Goal: Task Accomplishment & Management: Use online tool/utility

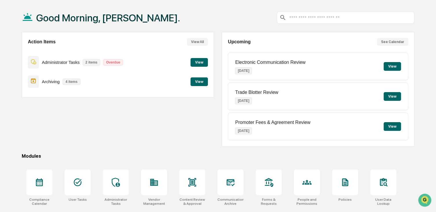
click at [199, 81] on button "View" at bounding box center [198, 82] width 17 height 9
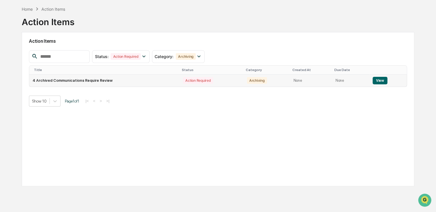
click at [377, 81] on button "View" at bounding box center [379, 81] width 15 height 8
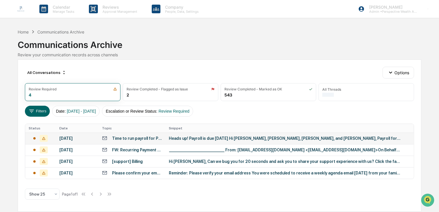
click at [76, 139] on div "[DATE]" at bounding box center [77, 138] width 36 height 5
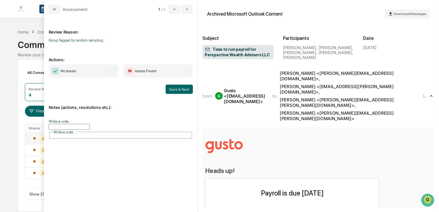
click at [103, 72] on span "No Issues" at bounding box center [84, 71] width 70 height 13
click at [171, 88] on button "Save & Next" at bounding box center [178, 89] width 27 height 9
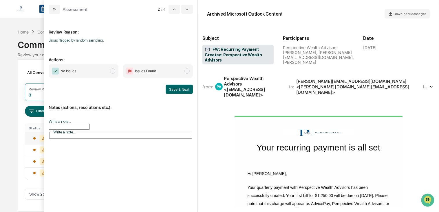
click at [101, 75] on span "No Issues" at bounding box center [84, 71] width 70 height 13
click at [172, 90] on button "Save & Next" at bounding box center [178, 89] width 27 height 9
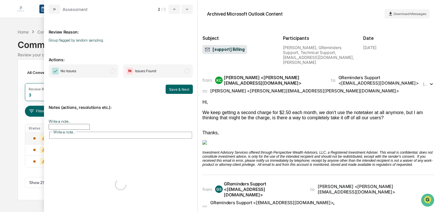
click at [109, 78] on span "No Issues" at bounding box center [84, 71] width 70 height 13
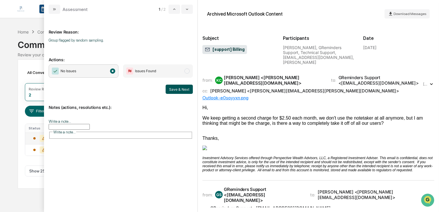
click at [175, 85] on button "Save & Next" at bounding box center [178, 89] width 27 height 9
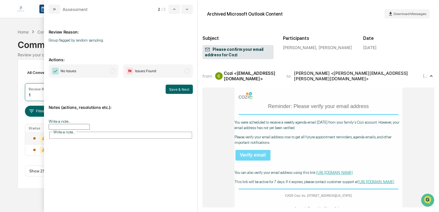
click at [101, 73] on span "No Issues" at bounding box center [84, 71] width 70 height 13
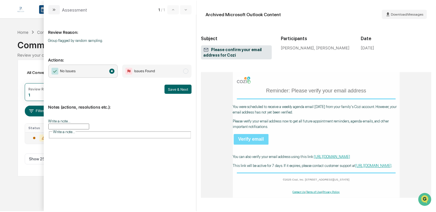
scroll to position [30, 0]
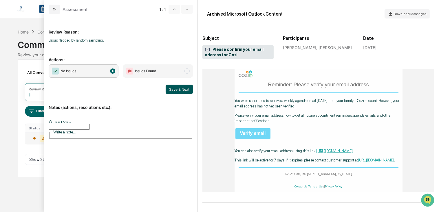
click at [172, 88] on button "Save & Next" at bounding box center [178, 89] width 27 height 9
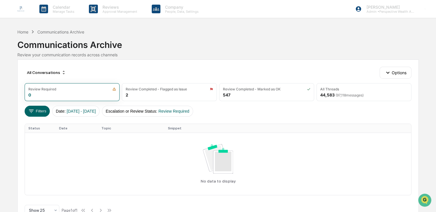
click at [21, 10] on img at bounding box center [21, 9] width 14 height 14
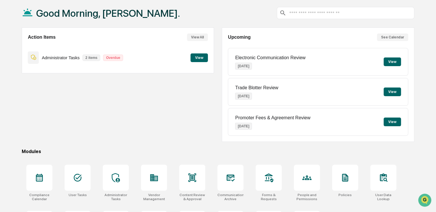
click at [201, 60] on button "View" at bounding box center [198, 58] width 17 height 9
